Goal: Transaction & Acquisition: Obtain resource

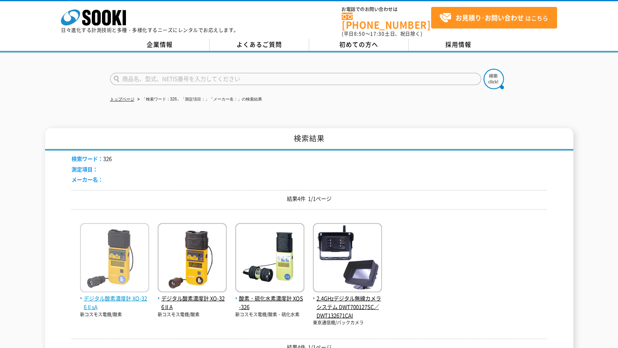
click at [113, 245] on img at bounding box center [114, 258] width 69 height 71
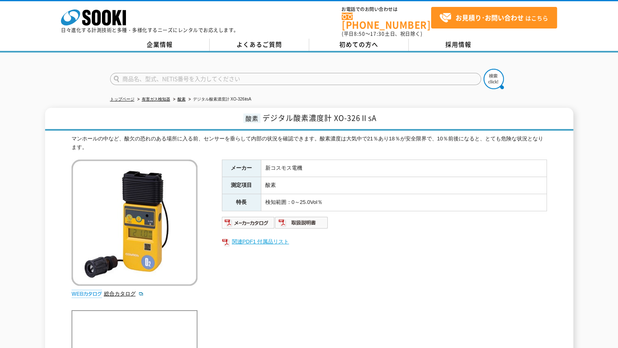
click at [267, 237] on link "関連PDF1 付属品リスト" at bounding box center [384, 241] width 325 height 11
click at [111, 21] on icon at bounding box center [106, 18] width 9 height 16
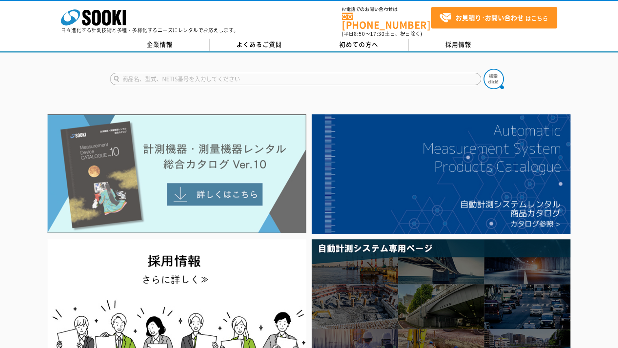
click at [231, 150] on img at bounding box center [177, 173] width 259 height 119
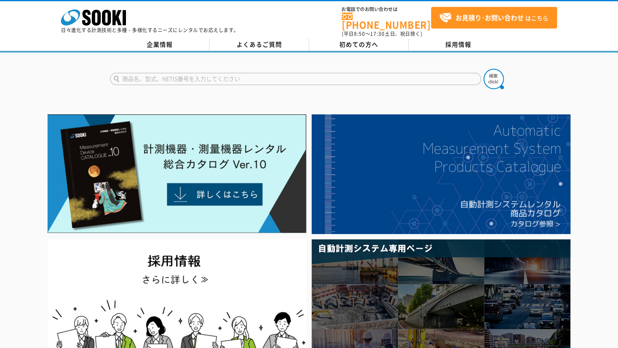
click at [299, 73] on input "text" at bounding box center [295, 79] width 371 height 12
type input "NL-42"
click at [484, 69] on button at bounding box center [494, 79] width 20 height 20
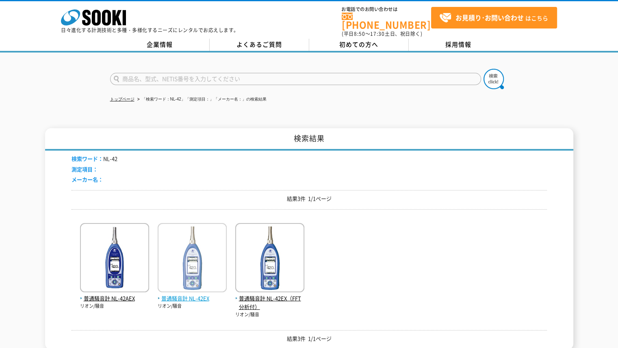
click at [215, 243] on img at bounding box center [192, 258] width 69 height 71
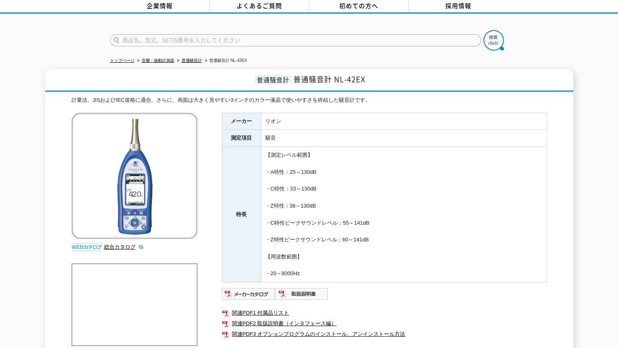
scroll to position [39, 0]
click at [249, 287] on img at bounding box center [248, 293] width 53 height 13
